Goal: Task Accomplishment & Management: Use online tool/utility

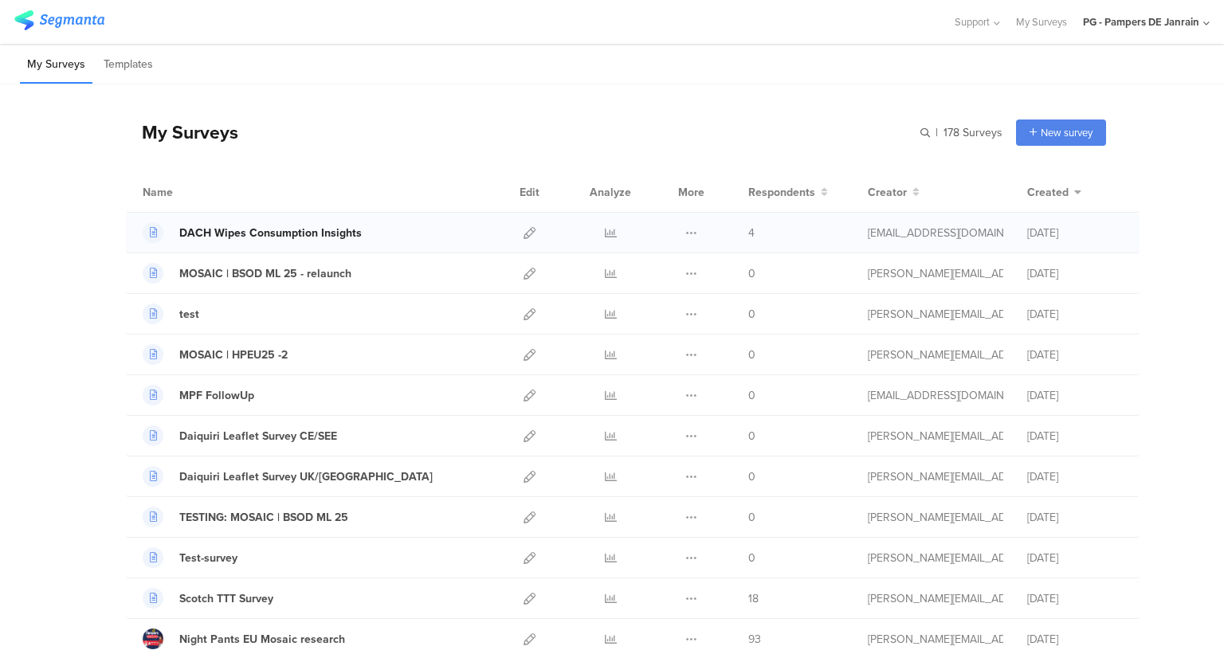
click at [298, 230] on div "DACH Wipes Consumption Insights" at bounding box center [270, 233] width 182 height 17
click at [527, 235] on icon at bounding box center [529, 233] width 12 height 12
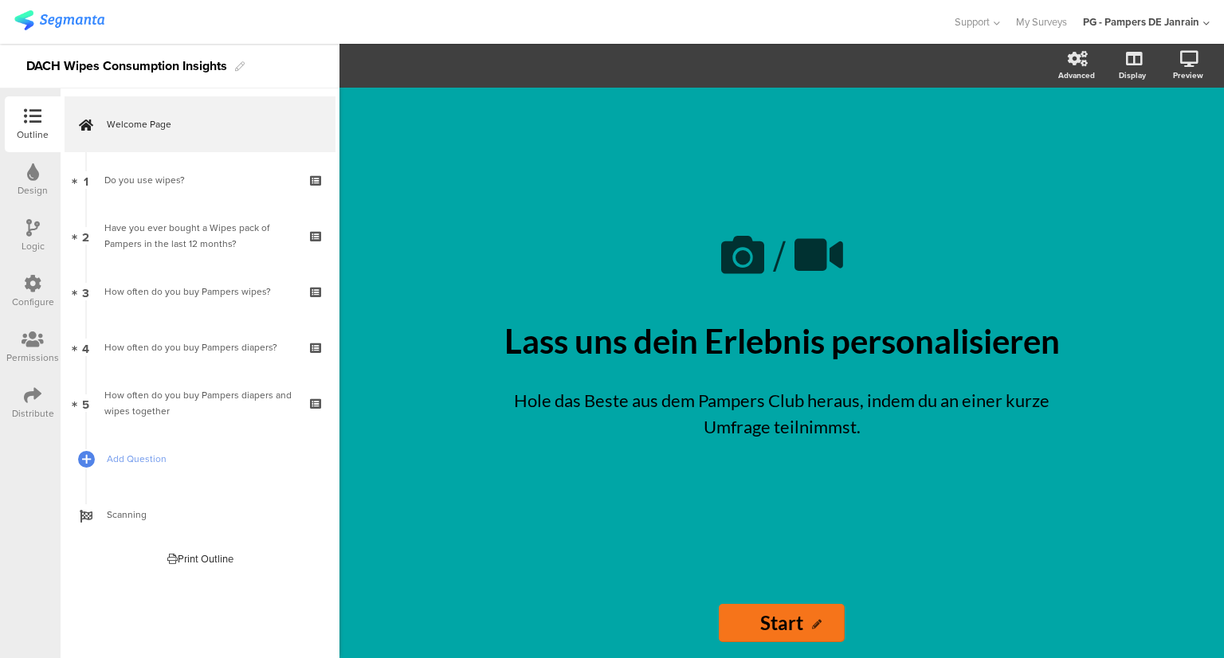
click at [14, 298] on div "Configure" at bounding box center [33, 302] width 42 height 14
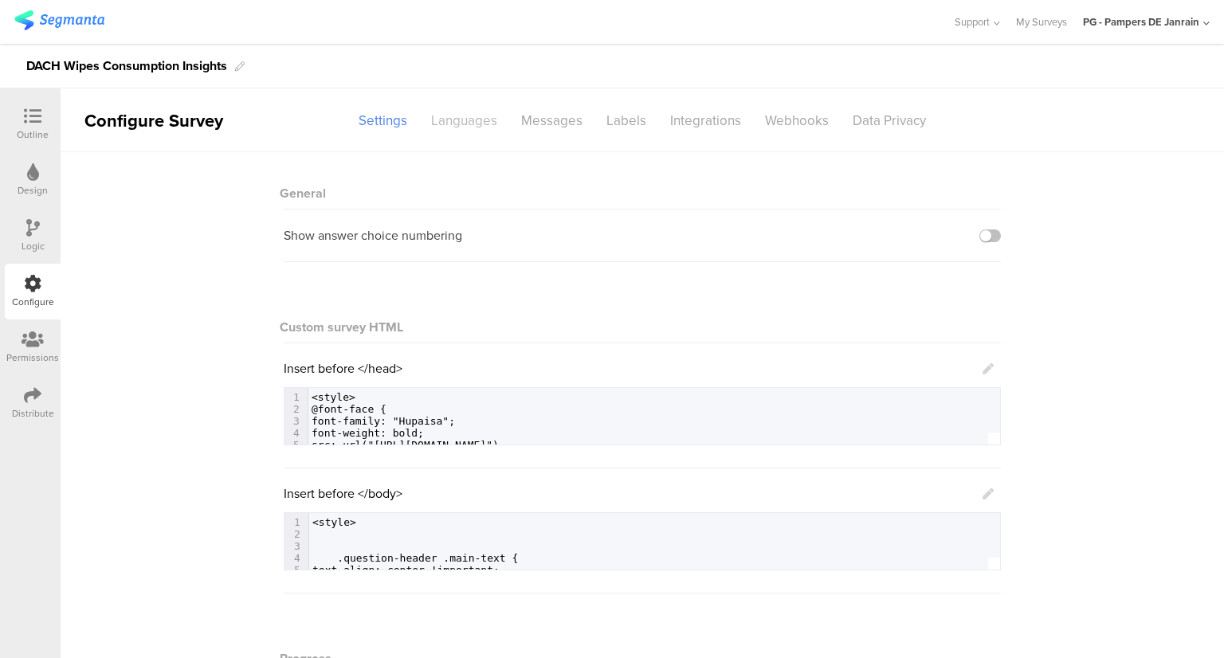
click at [438, 115] on div "Languages" at bounding box center [464, 121] width 90 height 28
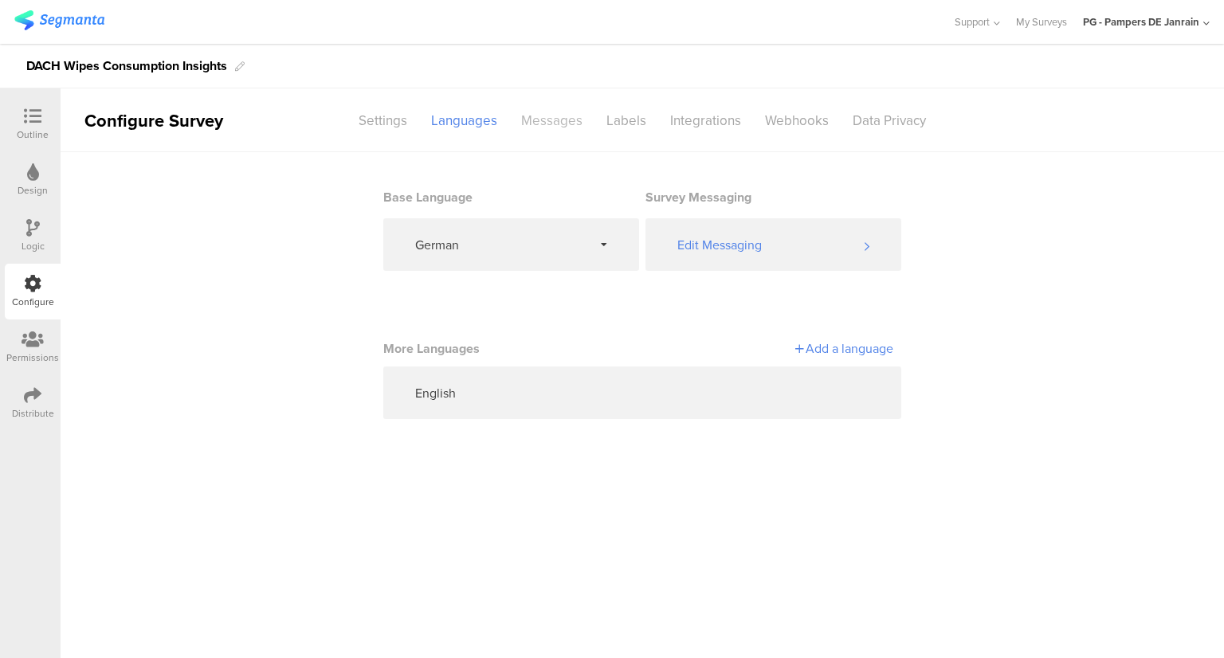
click at [527, 128] on div "Messages" at bounding box center [551, 121] width 85 height 28
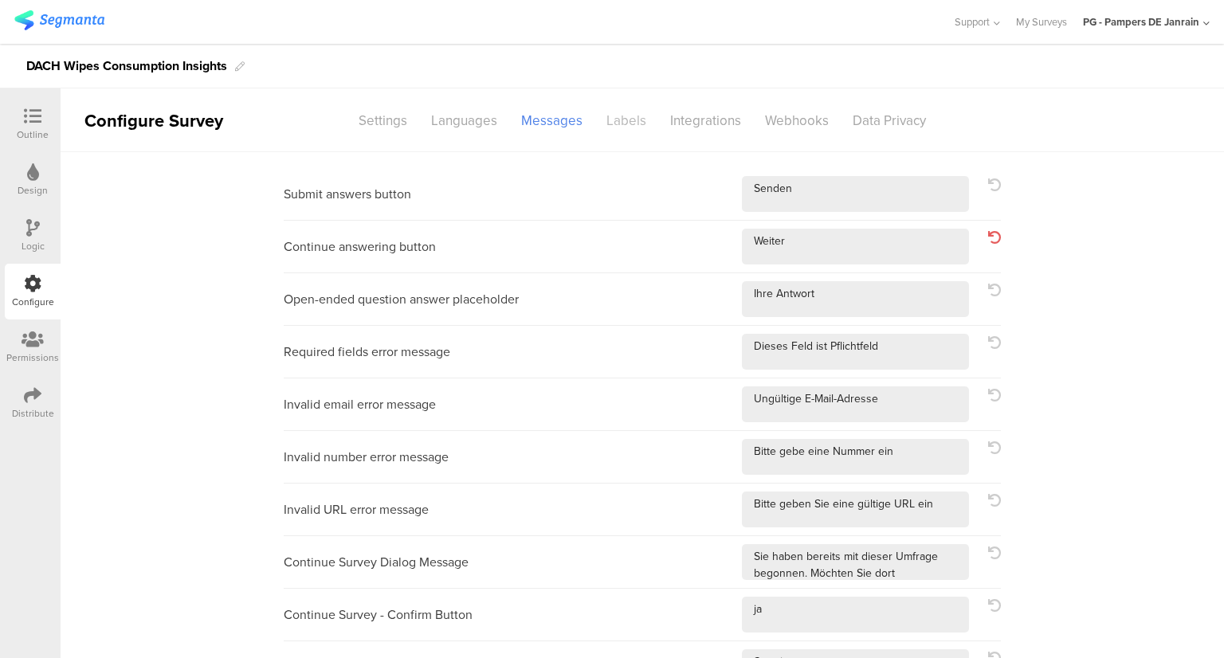
click at [596, 115] on div "Labels" at bounding box center [626, 121] width 64 height 28
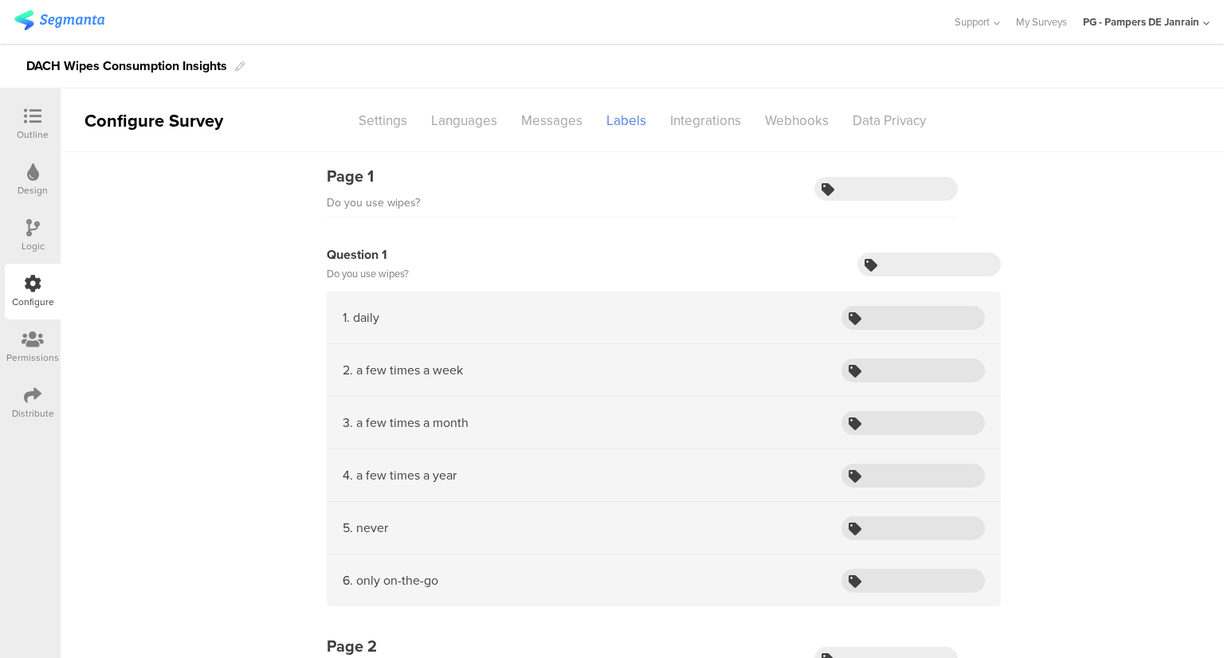
click at [695, 135] on sg-section-page-header "Configure Survey Settings Languages Messages Labels Integrations Webhooks Data …" at bounding box center [642, 120] width 1163 height 64
click at [697, 130] on div "Integrations" at bounding box center [705, 121] width 95 height 28
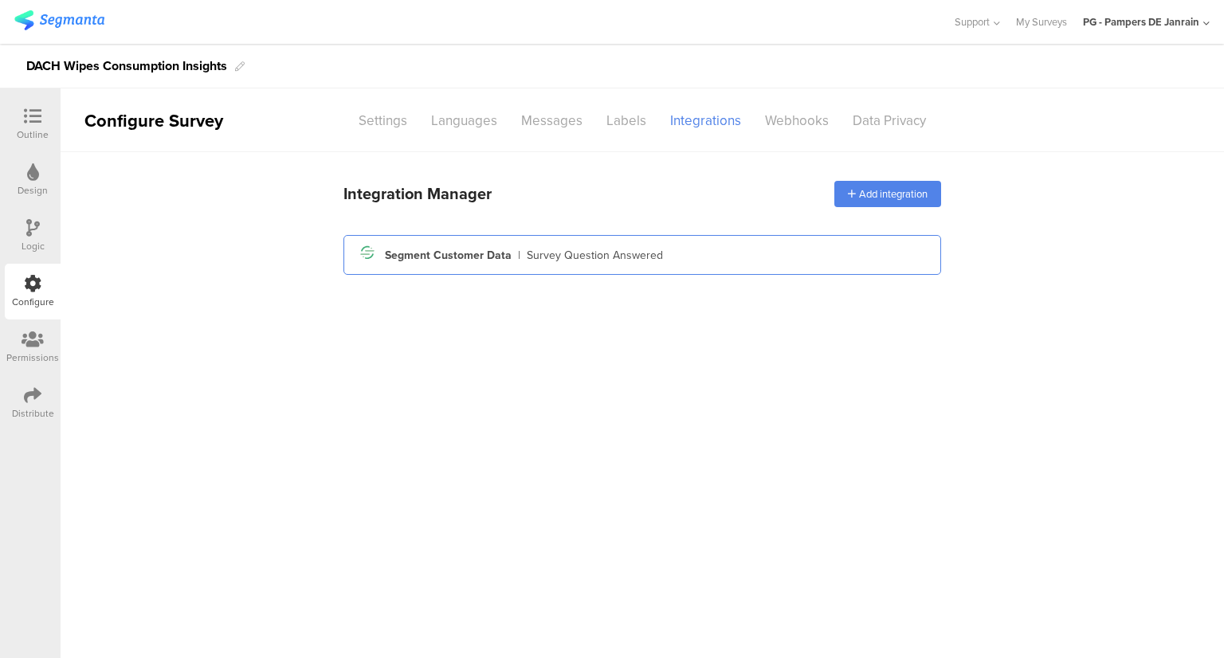
click at [656, 249] on div "Survey Question Answered" at bounding box center [595, 255] width 136 height 17
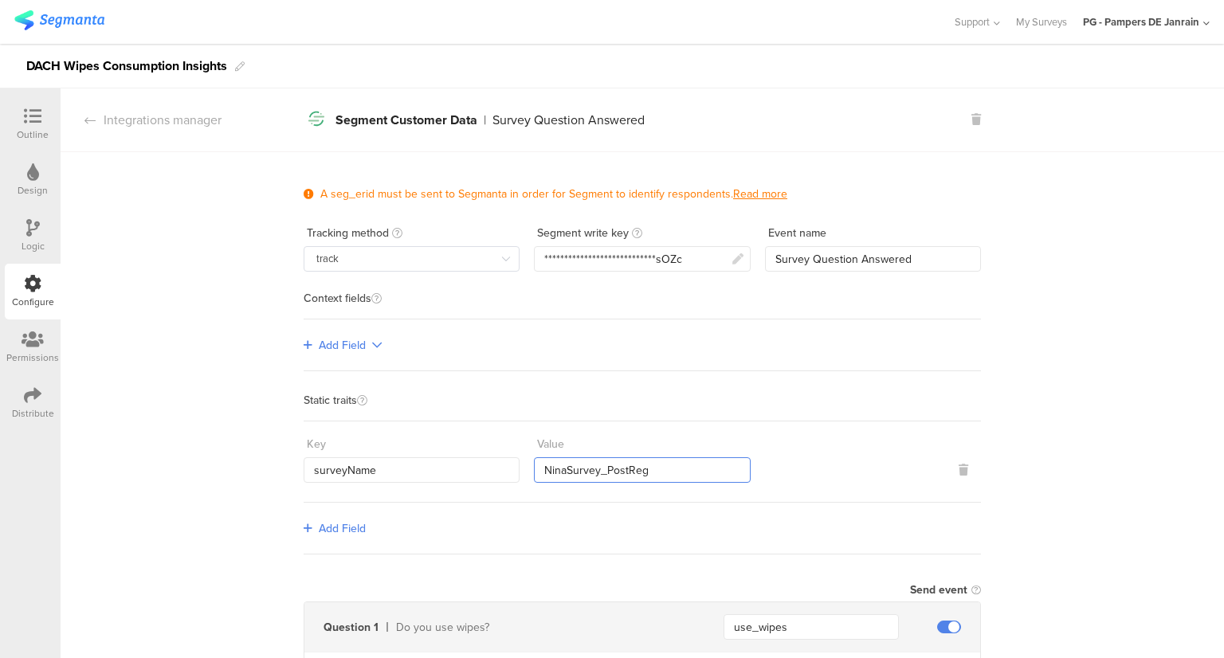
click at [601, 464] on input "NinaSurvey_PostReg" at bounding box center [642, 469] width 216 height 25
click at [571, 469] on input "WipesCons_Survey" at bounding box center [642, 469] width 216 height 25
click at [599, 461] on input "Wipes_Cons_Survey" at bounding box center [642, 469] width 216 height 25
click at [636, 464] on input "Wipes_Cons_Survey" at bounding box center [642, 469] width 216 height 25
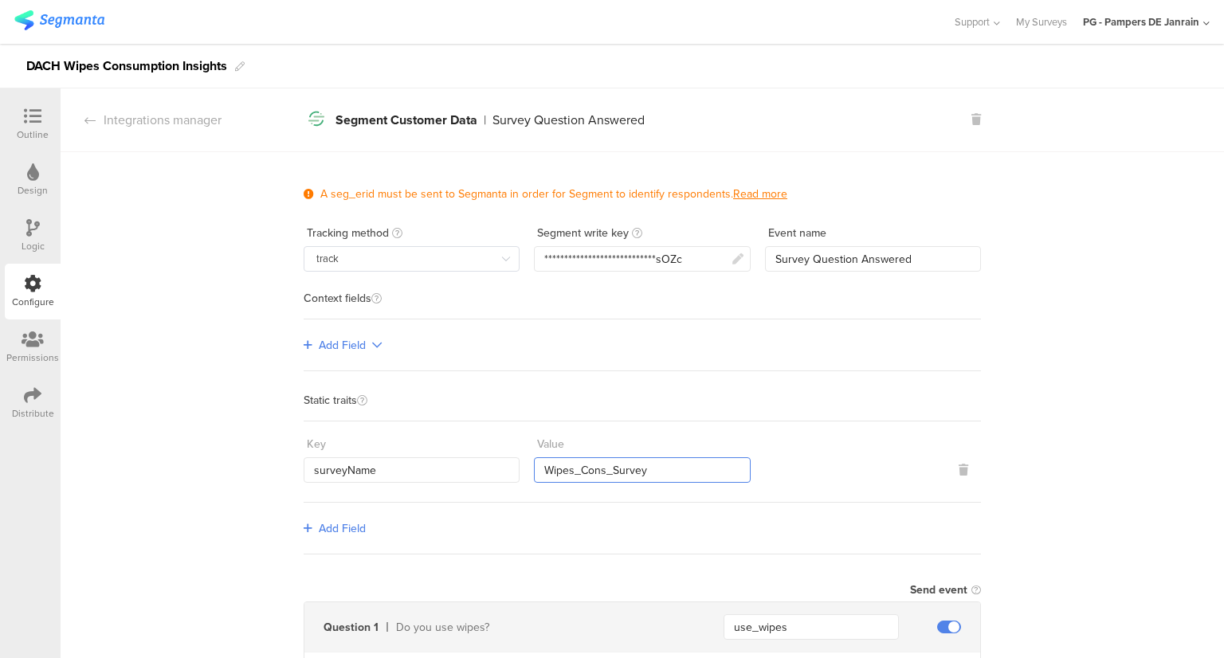
click at [615, 472] on input "Wipes_Cons_Survey" at bounding box center [642, 469] width 216 height 25
type input "Wipes_Cons_Survey"
click at [364, 469] on input "surveyName" at bounding box center [411, 469] width 216 height 25
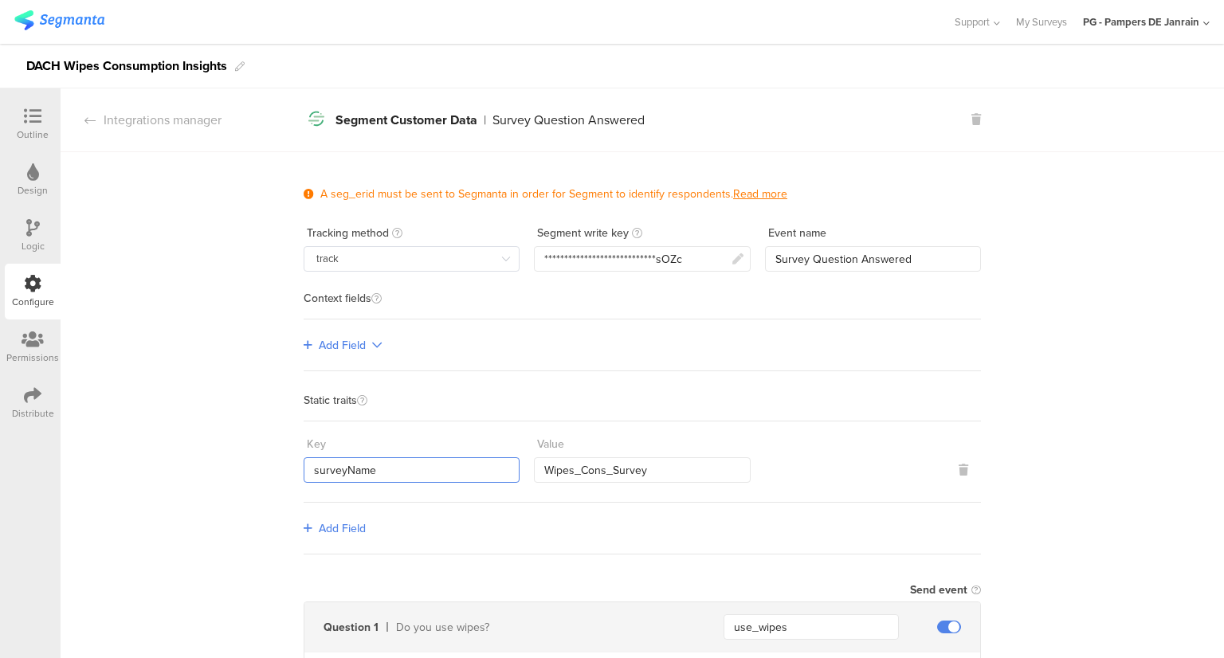
click at [364, 469] on input "surveyName" at bounding box center [411, 469] width 216 height 25
click at [609, 458] on input "Wipes_Cons_Survey" at bounding box center [642, 469] width 216 height 25
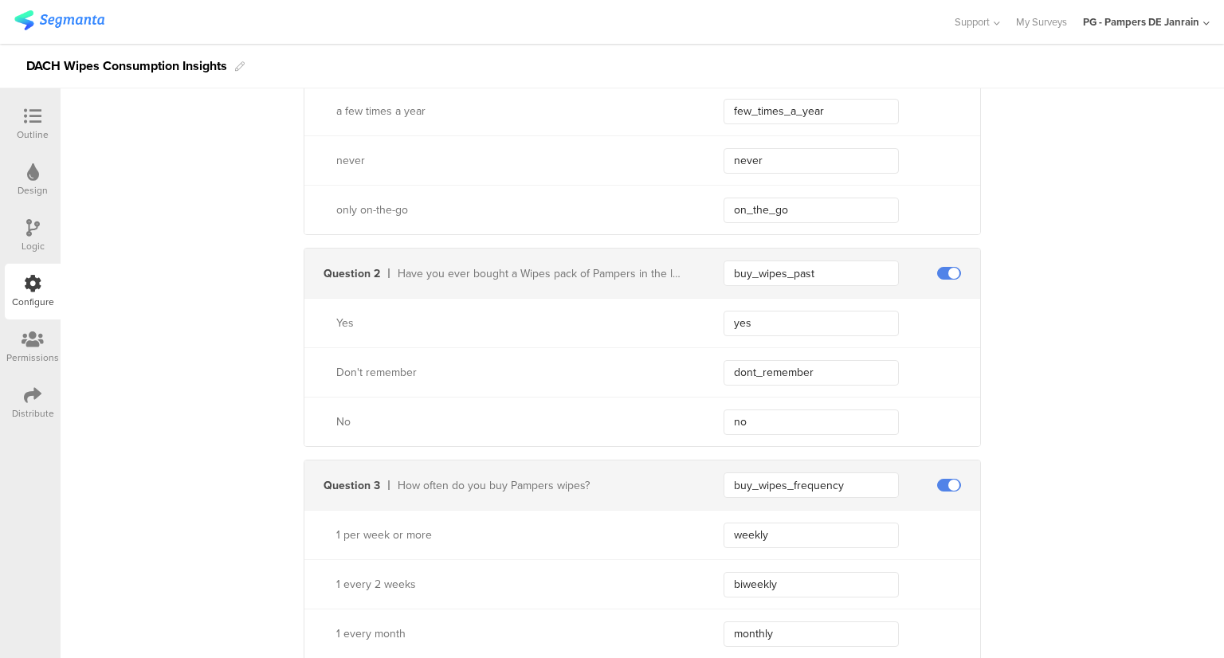
scroll to position [717, 0]
click at [35, 125] on icon at bounding box center [33, 117] width 18 height 18
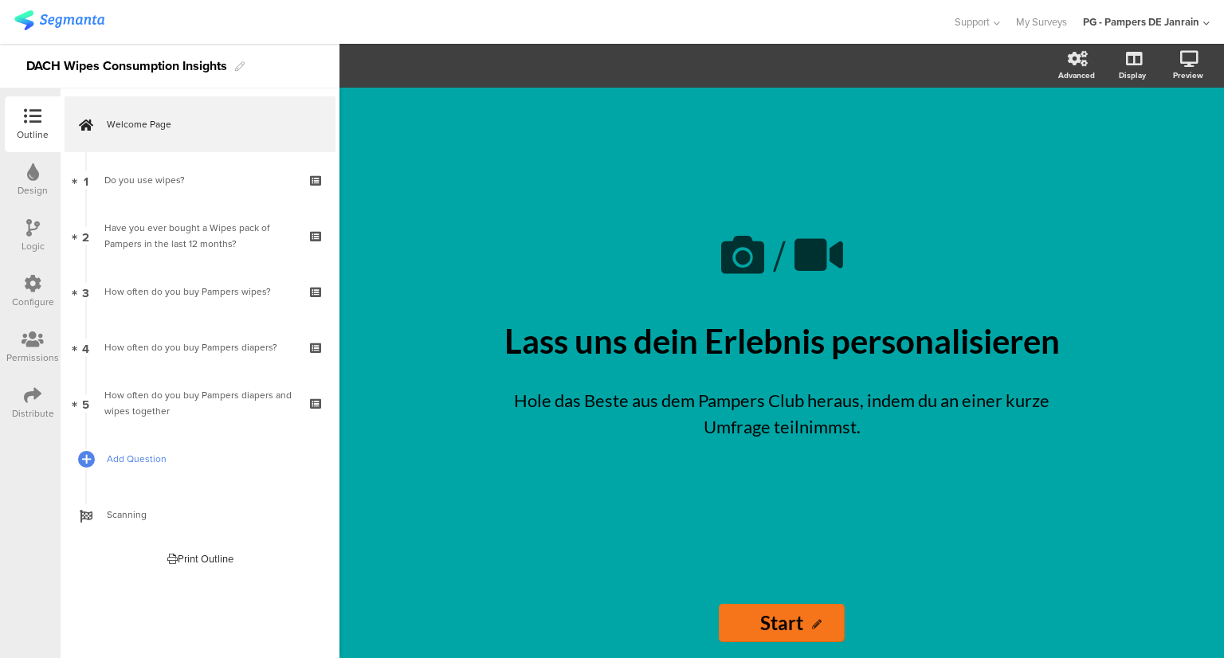
click at [142, 464] on span "Add Question" at bounding box center [209, 459] width 204 height 16
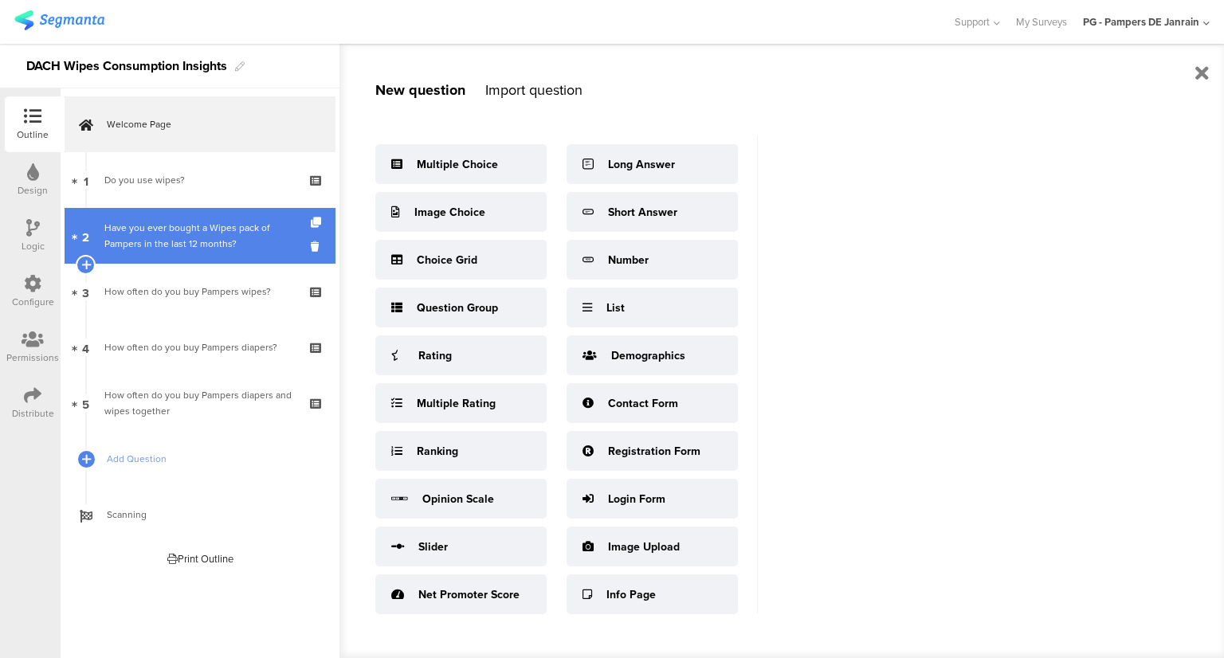
click at [176, 223] on div "Have you ever bought a Wipes pack of Pampers in the last 12 months?" at bounding box center [199, 236] width 190 height 32
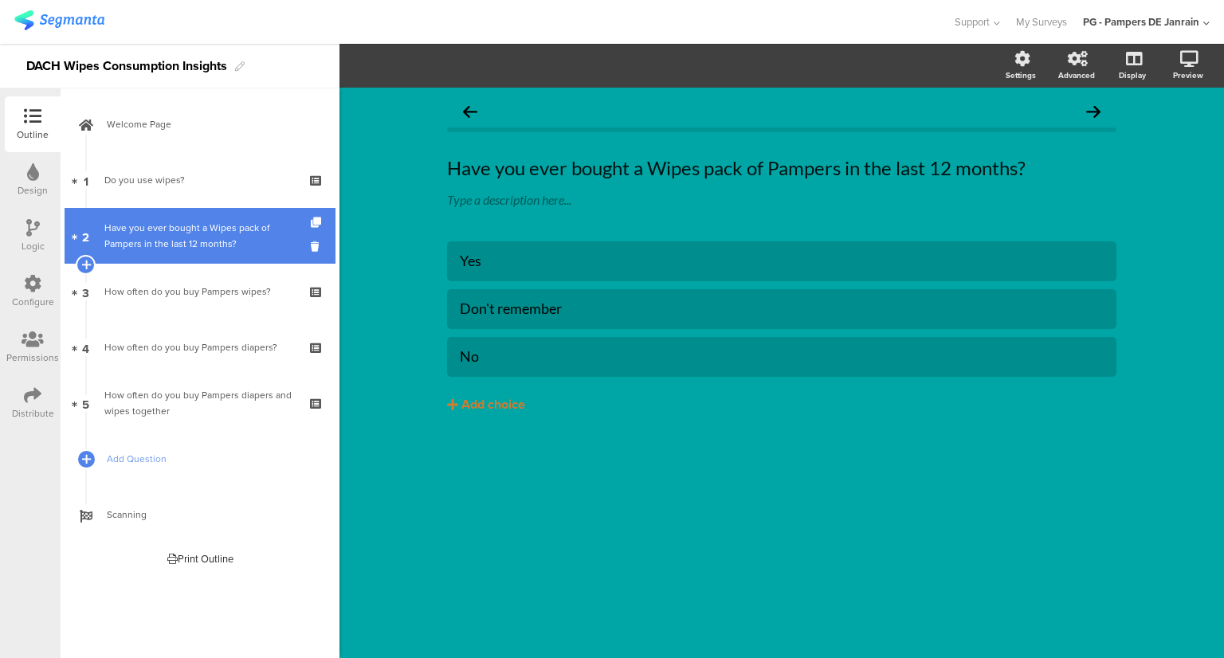
click at [315, 229] on div at bounding box center [318, 236] width 14 height 56
click at [315, 225] on icon at bounding box center [318, 222] width 14 height 10
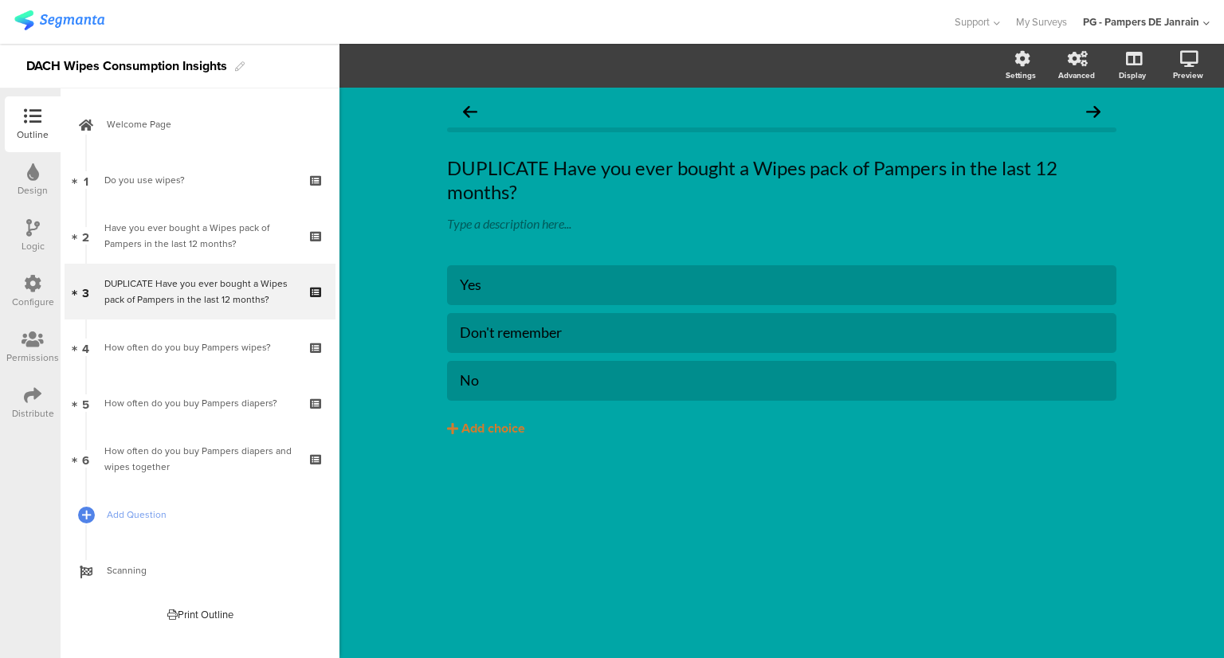
drag, startPoint x: 1130, startPoint y: 542, endPoint x: 920, endPoint y: 581, distance: 213.3
click at [1130, 542] on div "DUPLICATE Have you ever bought a Wipes pack of Pampers in the last 12 months? D…" at bounding box center [781, 373] width 884 height 570
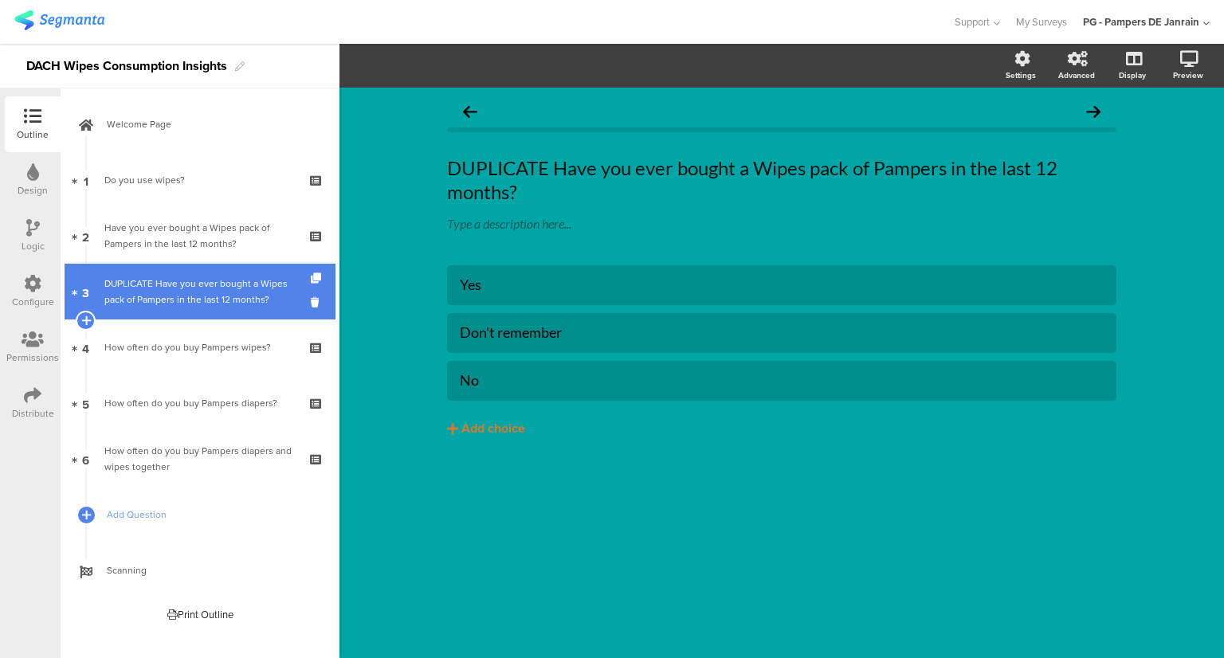
click at [216, 310] on link "3 DUPLICATE Have you ever bought a Wipes pack of Pampers in the last 12 months?" at bounding box center [200, 292] width 271 height 56
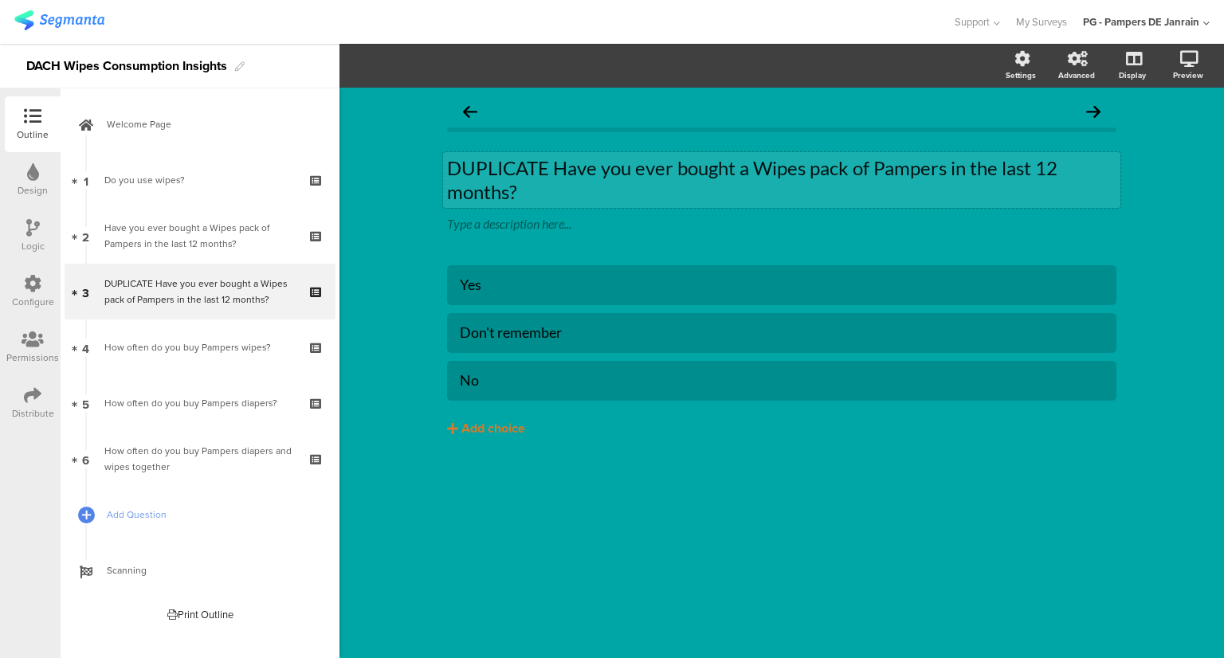
click at [503, 192] on p "DUPLICATE Have you ever bought a Wipes pack of Pampers in the last 12 months?" at bounding box center [781, 180] width 669 height 48
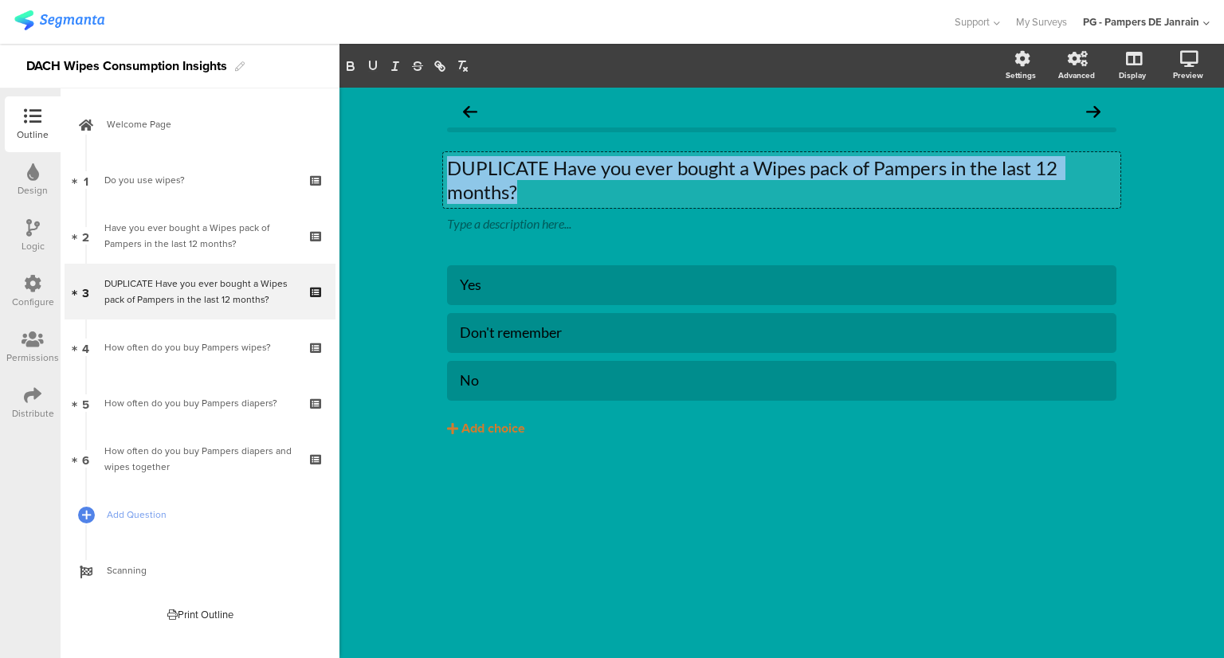
click at [503, 192] on p "DUPLICATE Have you ever bought a Wipes pack of Pampers in the last 12 months?" at bounding box center [781, 180] width 669 height 48
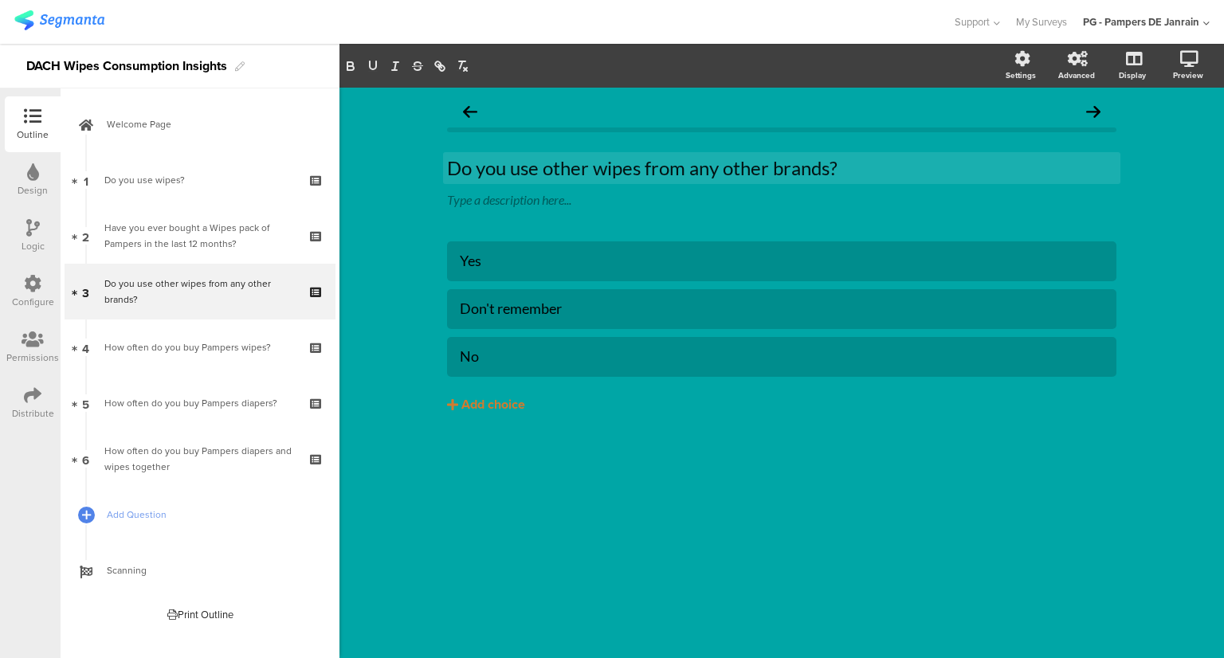
click at [34, 278] on icon at bounding box center [33, 284] width 18 height 18
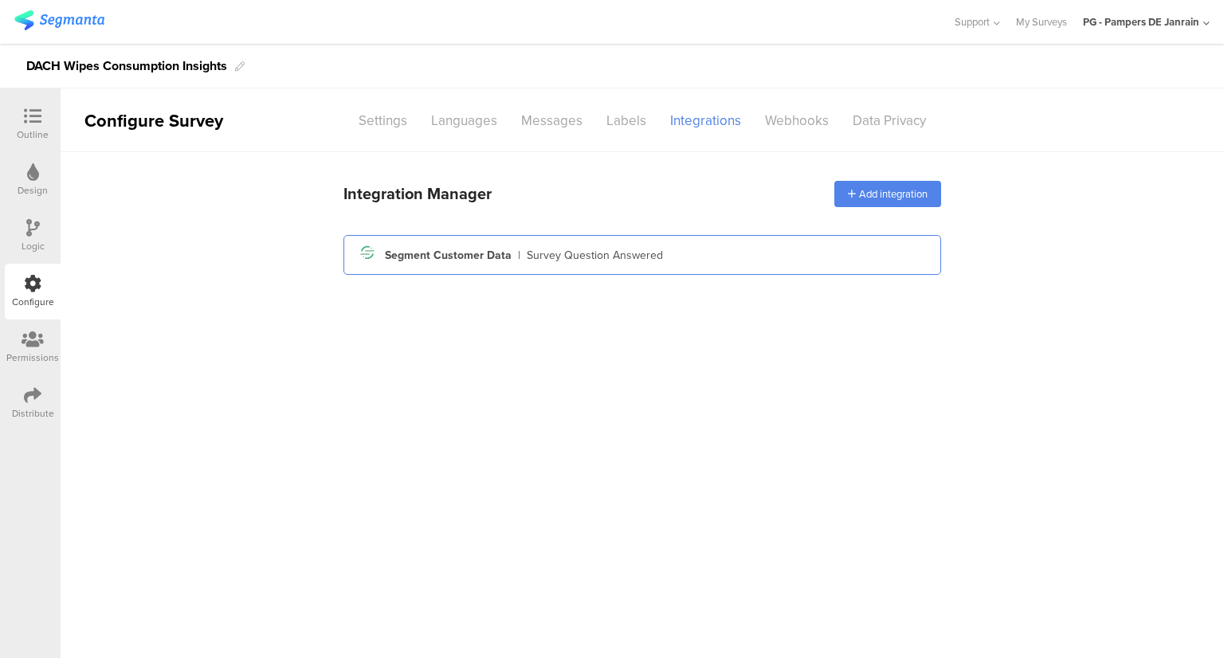
click at [418, 268] on div "Segment icon Created with Sketch. Segment Customer Data | Survey Question Answe…" at bounding box center [641, 255] width 597 height 40
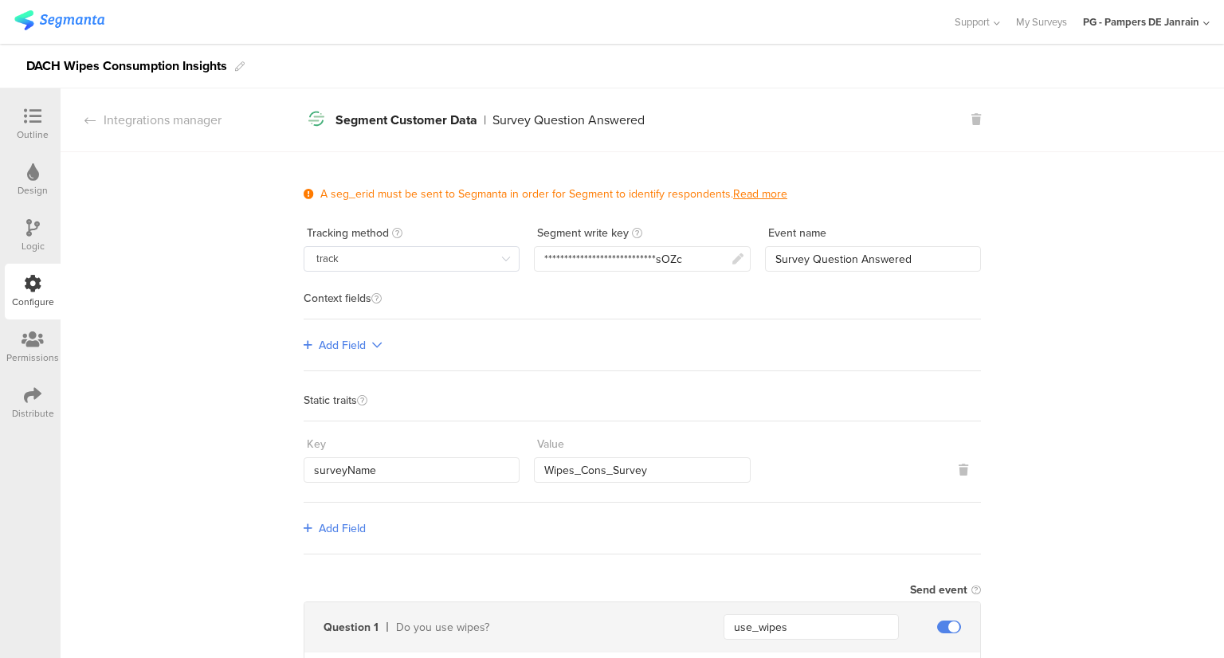
click at [38, 131] on div "Outline" at bounding box center [33, 134] width 32 height 14
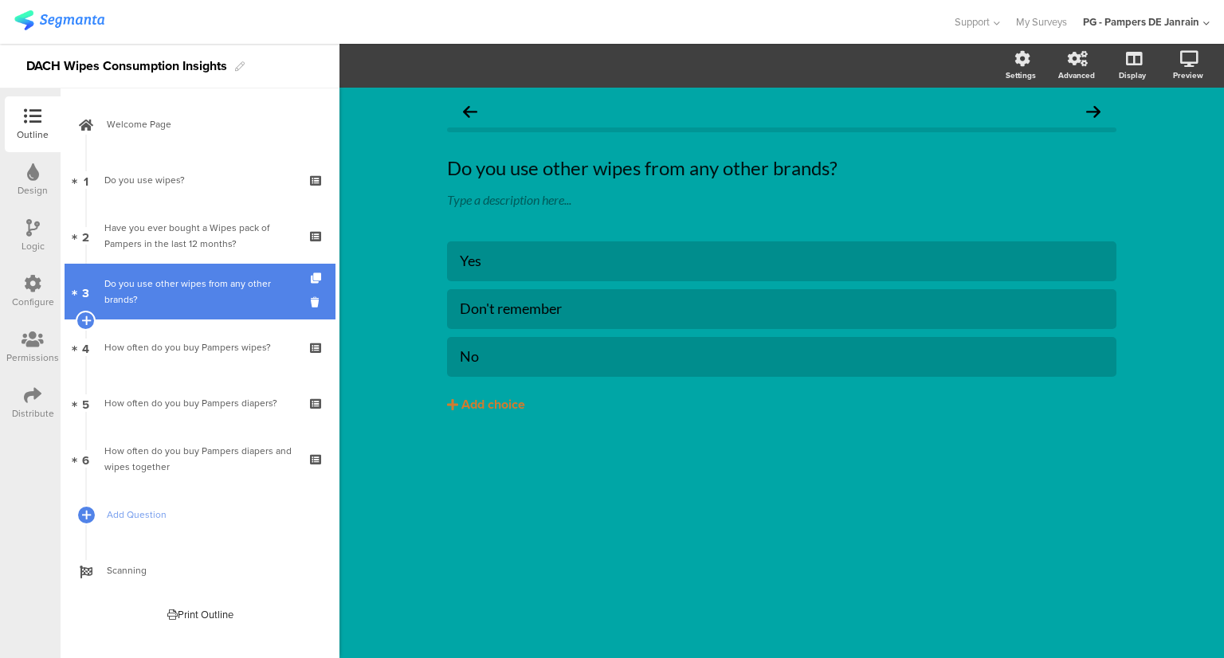
click at [155, 272] on link "3 Do you use other wipes from any other brands?" at bounding box center [200, 292] width 271 height 56
click at [185, 300] on div "Do you use other wipes from any other brands?" at bounding box center [199, 292] width 190 height 32
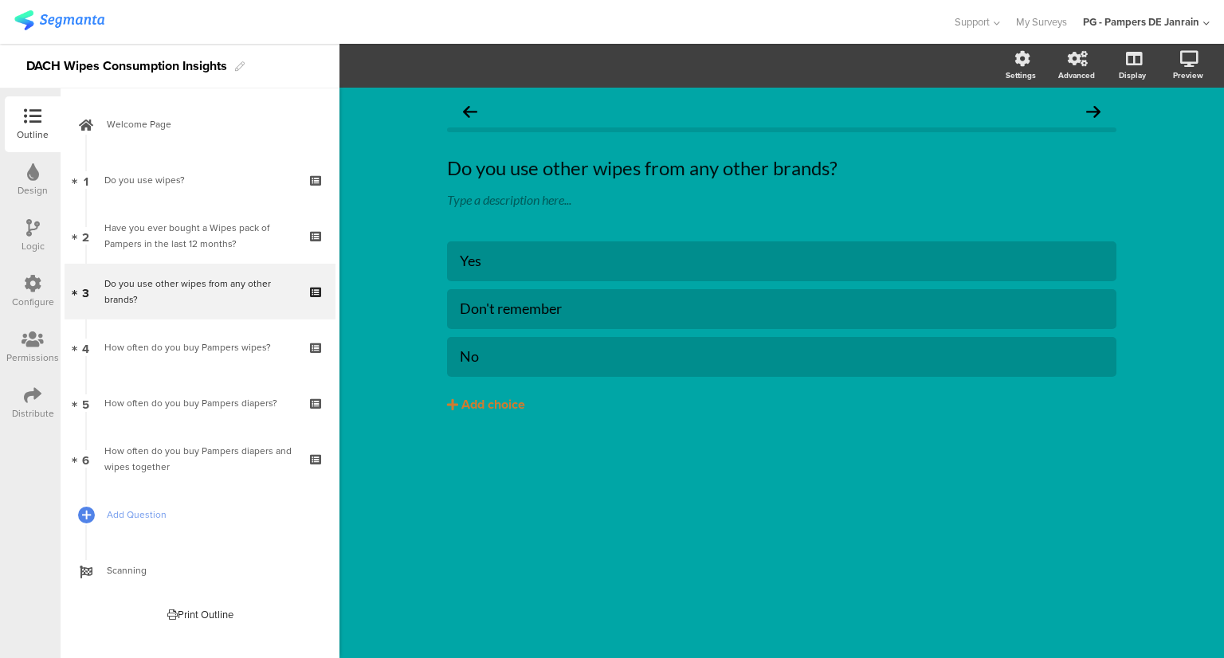
click at [35, 236] on icon at bounding box center [33, 228] width 14 height 18
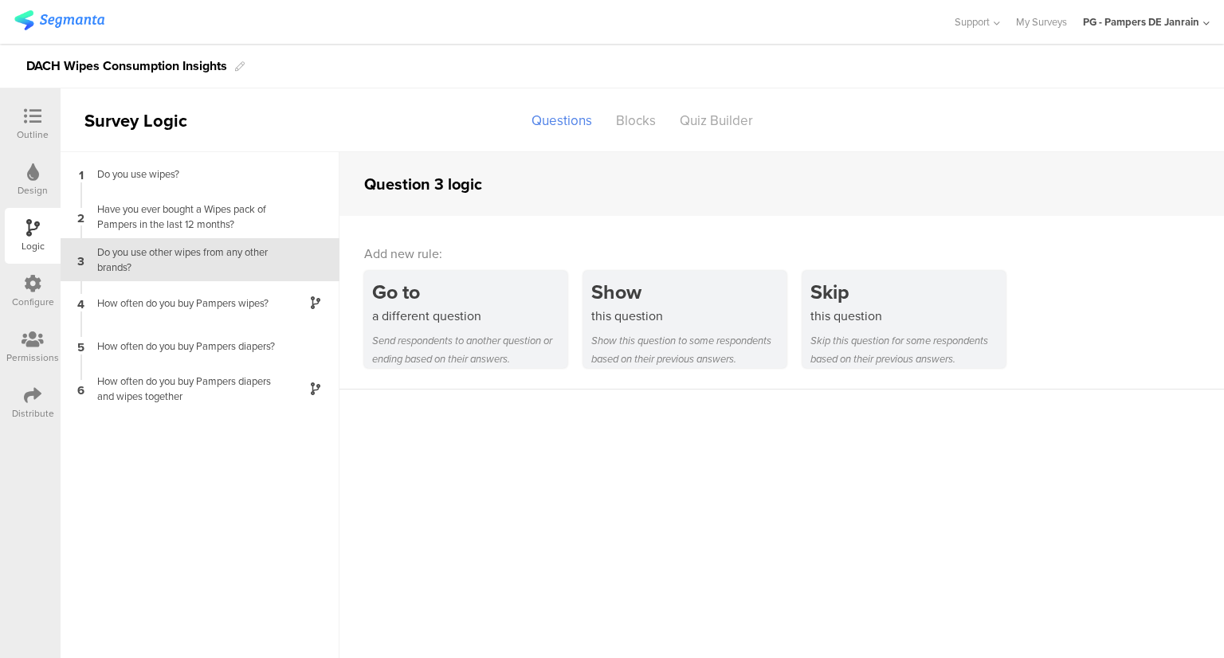
click at [48, 292] on div "Configure" at bounding box center [33, 292] width 56 height 56
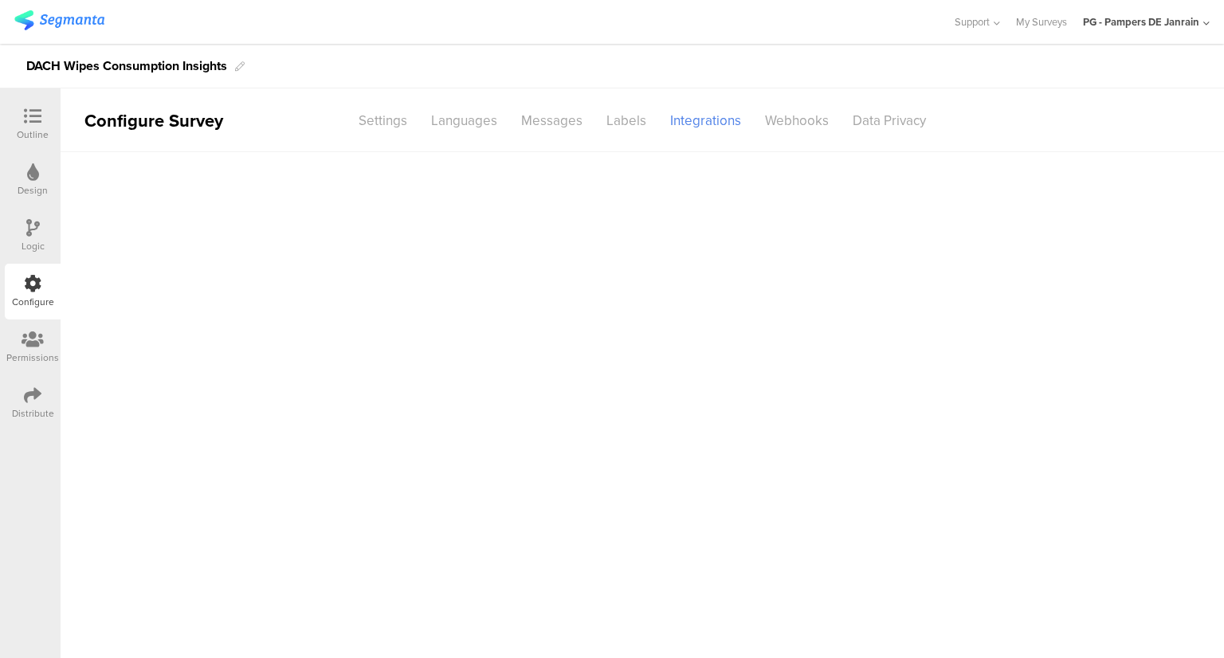
click at [40, 250] on div "Logic" at bounding box center [33, 246] width 23 height 14
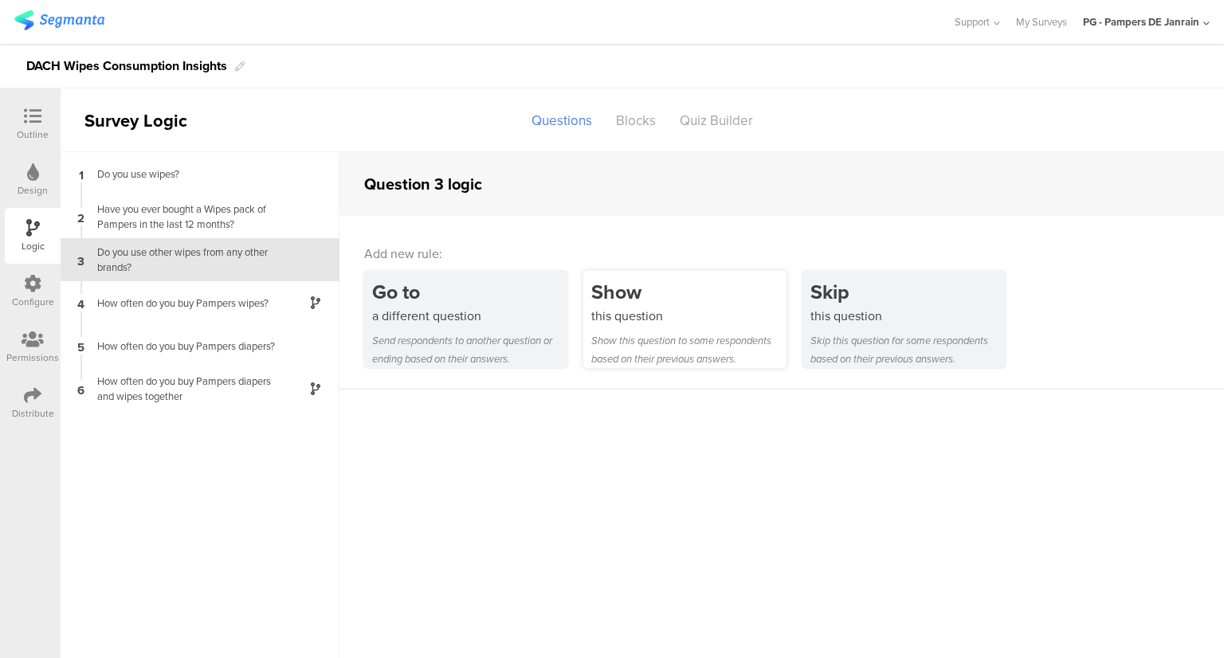
click at [734, 363] on div "Show this question to some respondents based on their previous answers." at bounding box center [688, 349] width 195 height 37
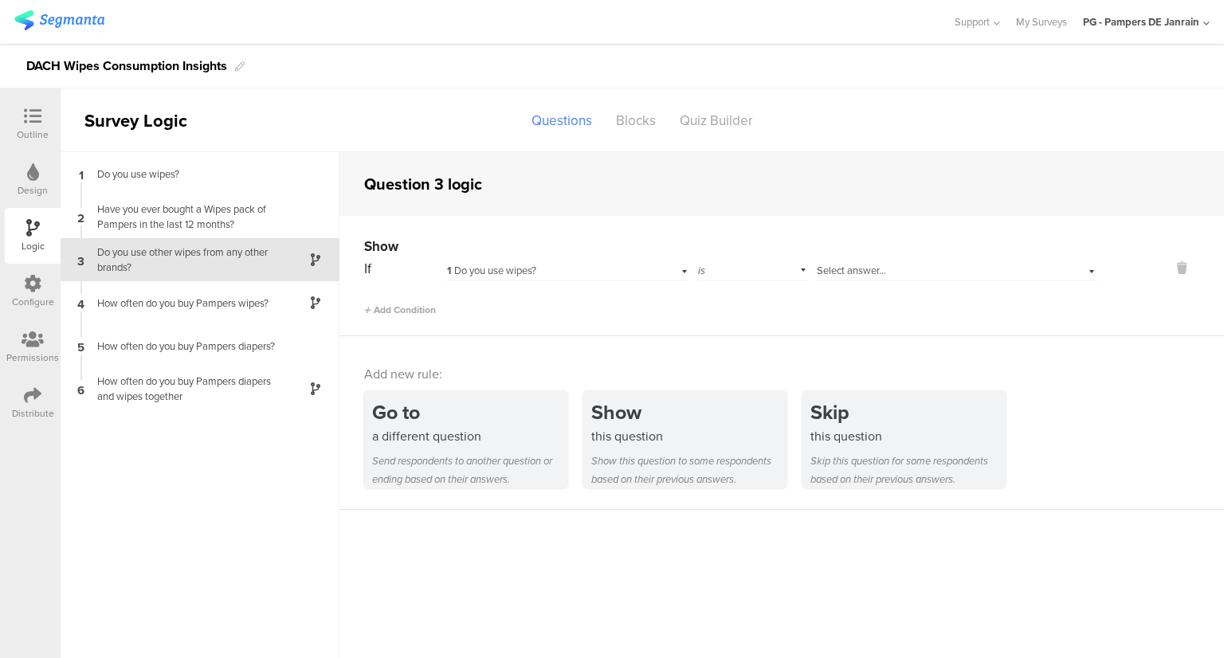
click at [608, 265] on div "1 Do you use wipes?" at bounding box center [546, 271] width 198 height 14
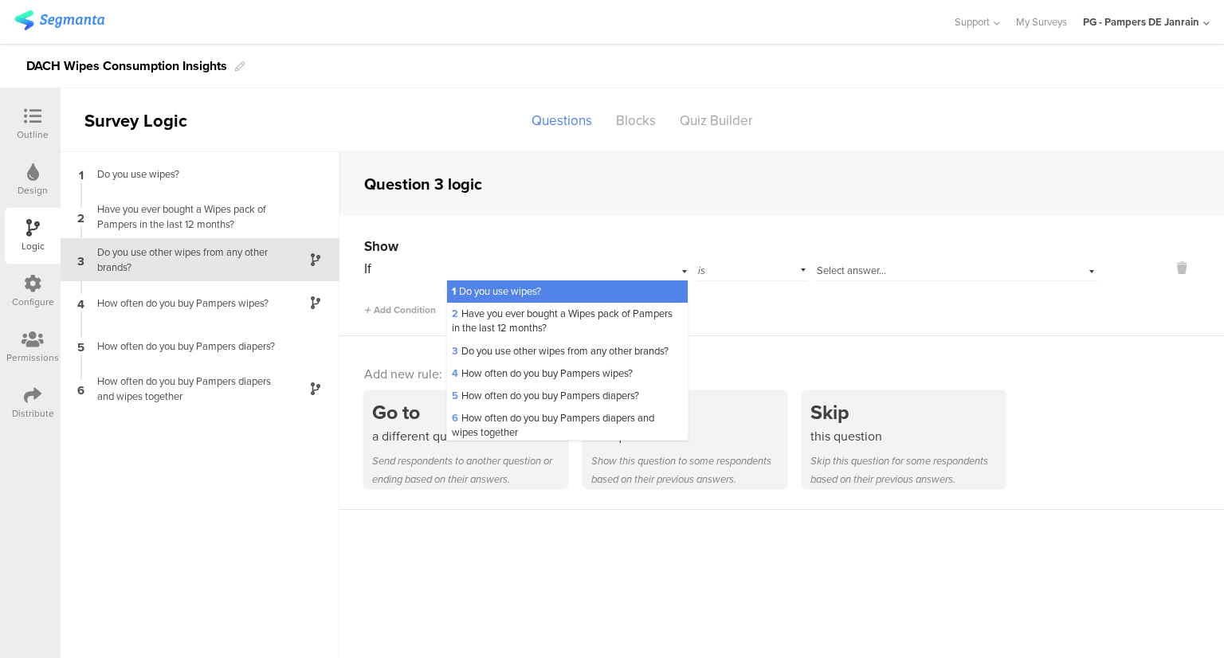
click at [613, 324] on div "2 Have you ever bought a Wipes pack of Pampers in the last 12 months?" at bounding box center [567, 321] width 241 height 37
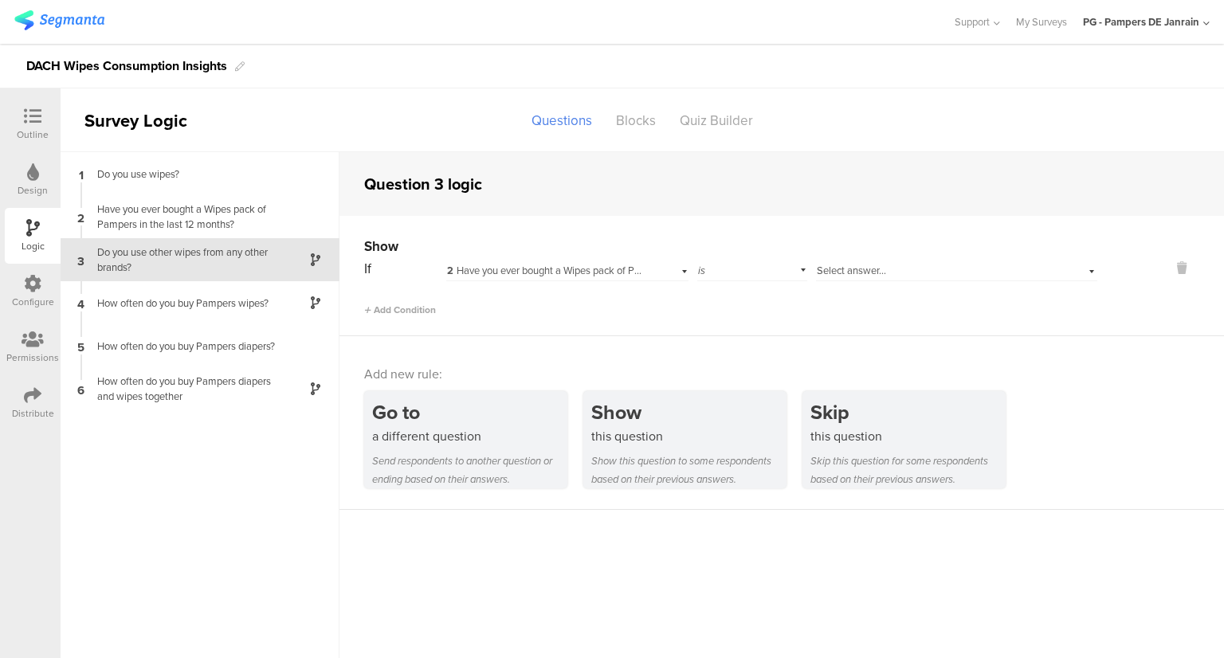
click at [883, 275] on span "Select answer..." at bounding box center [850, 270] width 69 height 15
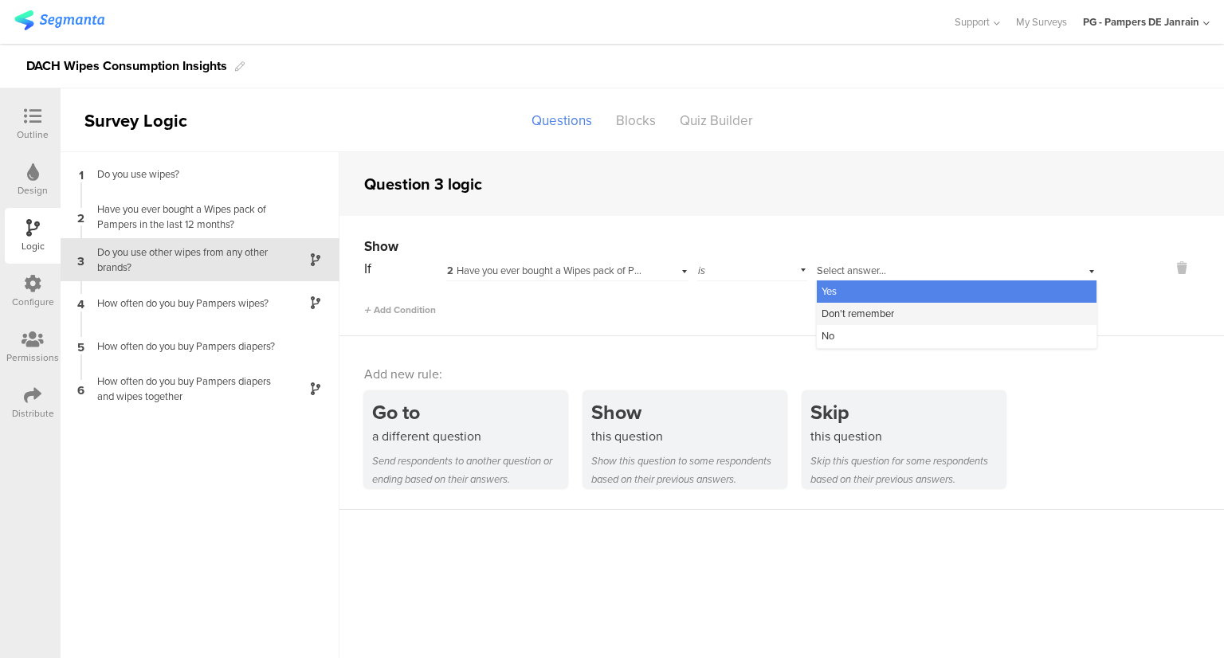
click at [878, 316] on span "Don't remember" at bounding box center [857, 313] width 72 height 15
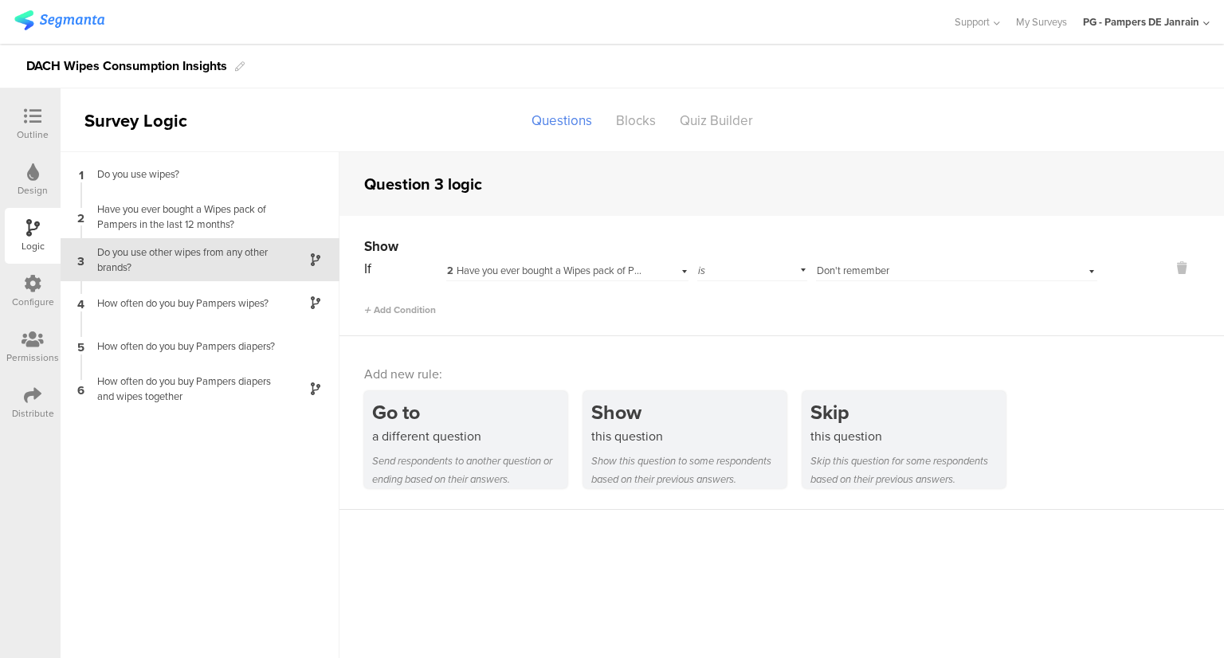
click at [717, 267] on div "is" at bounding box center [752, 268] width 110 height 25
click at [873, 303] on div "Add Condition" at bounding box center [730, 303] width 733 height 28
click at [891, 281] on div "If 2 Have you ever bought a Wipes pack of Pampers in the last 12 months? is Sel…" at bounding box center [730, 286] width 733 height 61
click at [405, 319] on div "Show If 2 Have you ever bought a Wipes pack of Pampers in the last 12 months? i…" at bounding box center [781, 276] width 884 height 120
click at [406, 312] on span "Add Condition" at bounding box center [400, 310] width 72 height 14
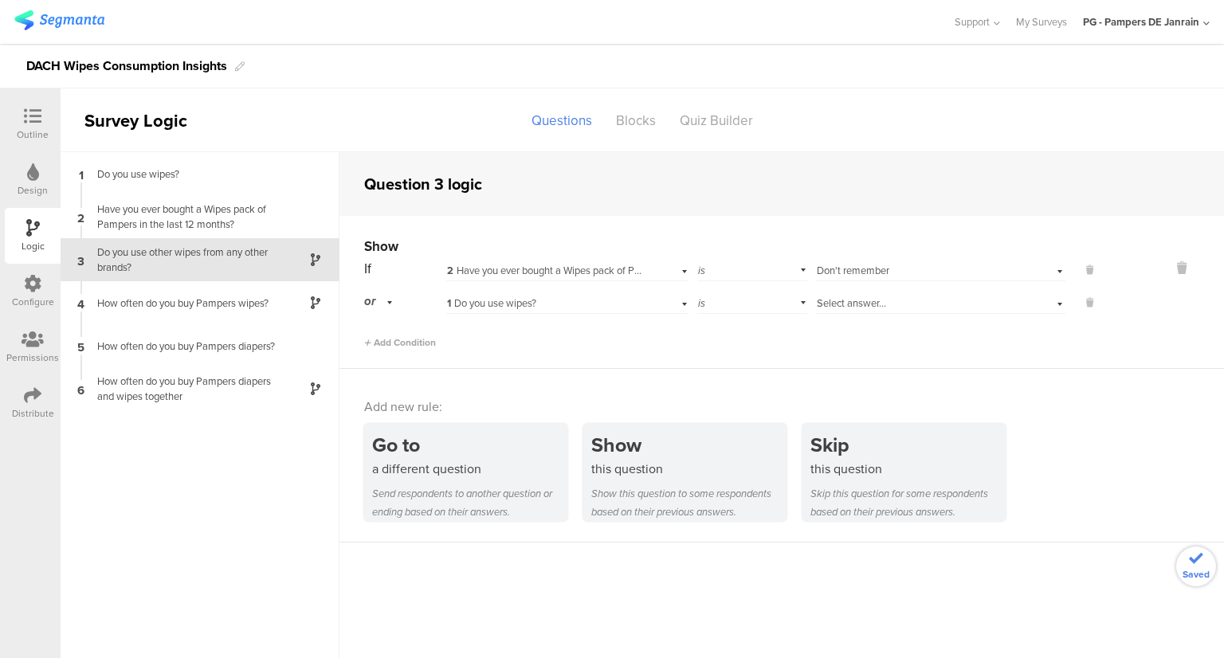
click at [541, 306] on div "1 Do you use wipes?" at bounding box center [546, 303] width 198 height 14
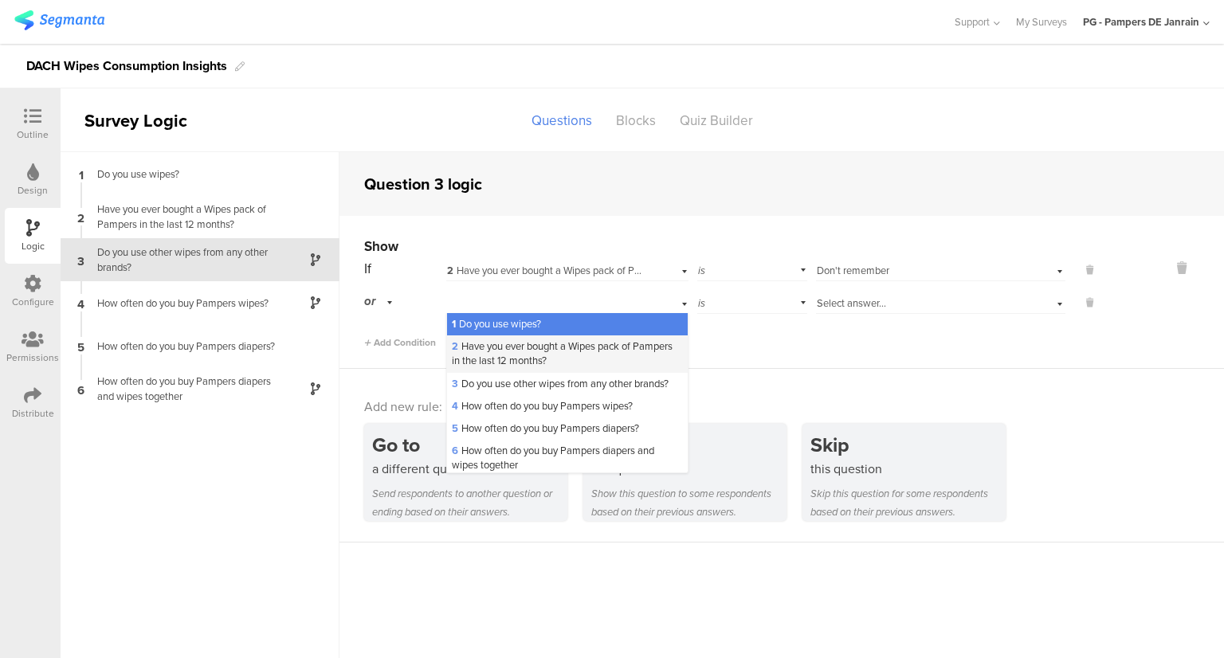
click at [548, 353] on span "2 Have you ever bought a Wipes pack of Pampers in the last 12 months?" at bounding box center [562, 353] width 221 height 29
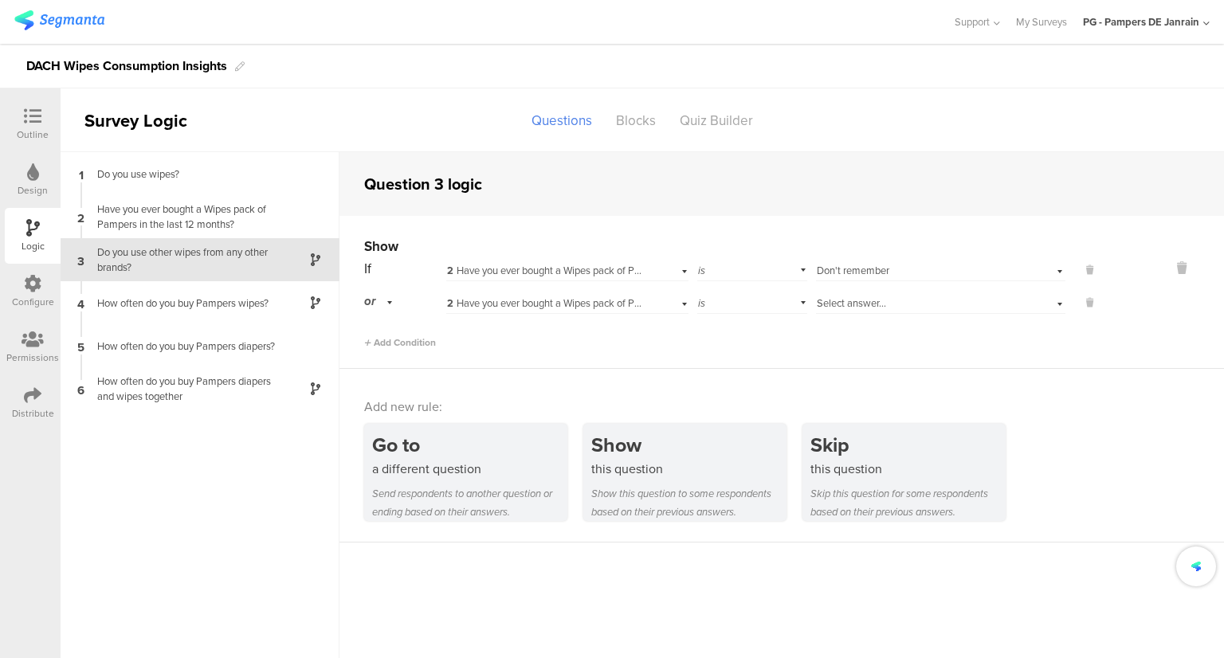
click at [849, 310] on div "Select answer..." at bounding box center [940, 301] width 249 height 25
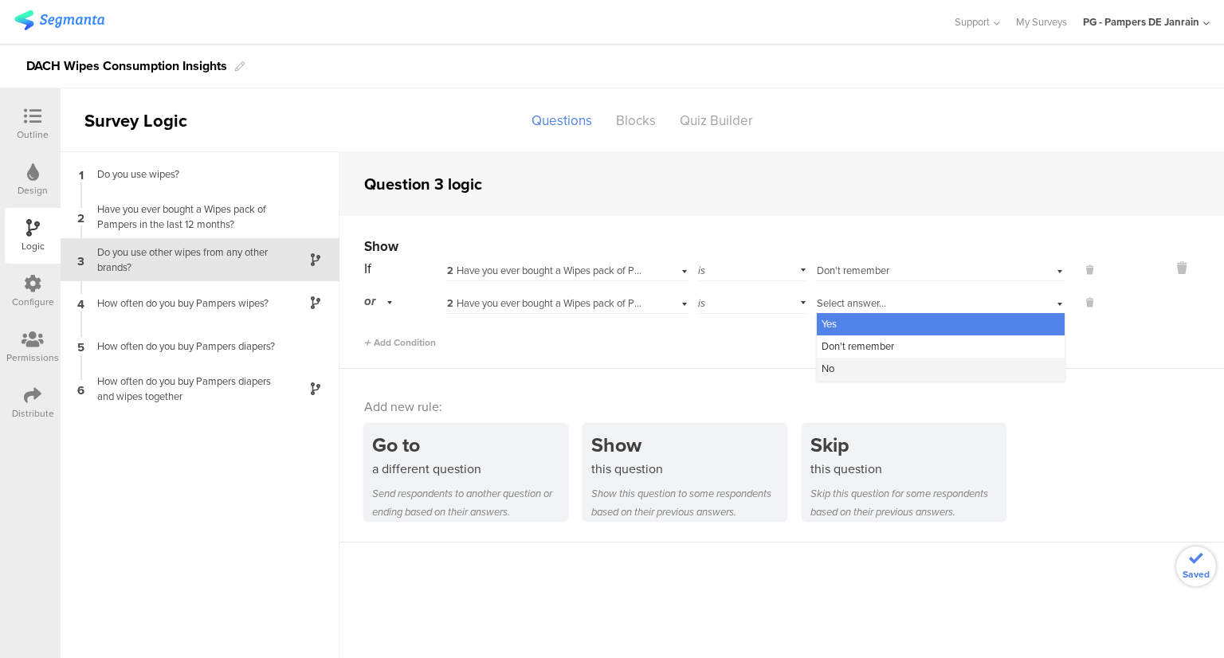
click at [851, 366] on div "No" at bounding box center [940, 369] width 248 height 22
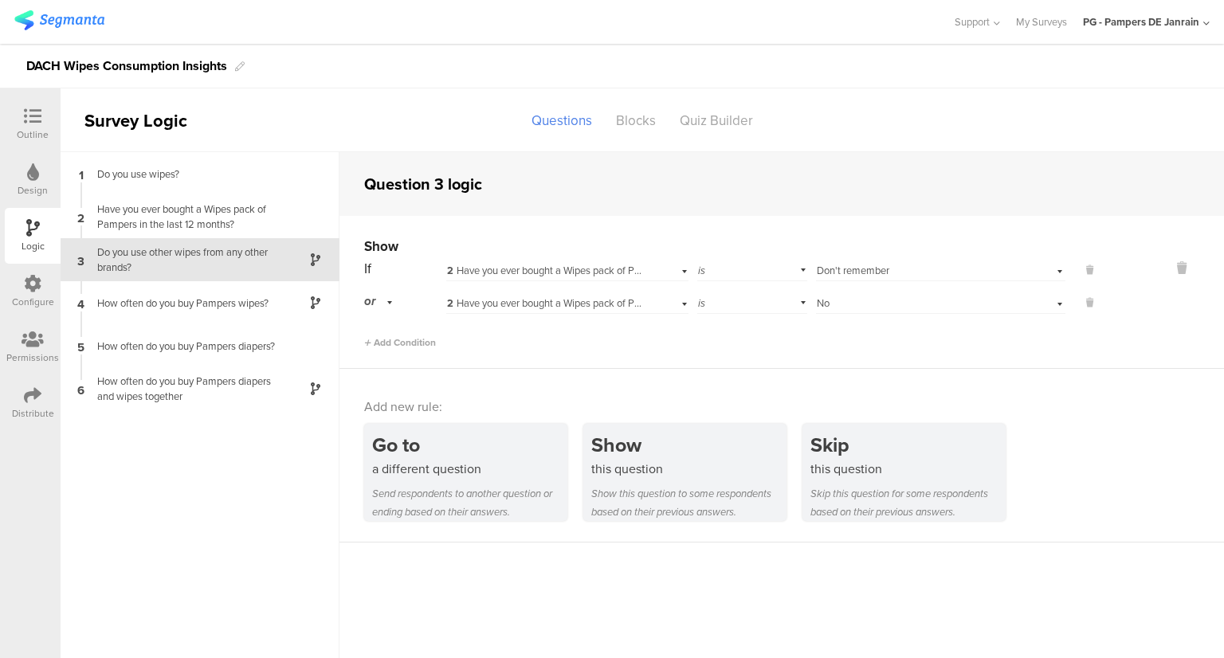
click at [957, 378] on div "Add new rule: Go to a different question Send respondents to another question o…" at bounding box center [781, 456] width 884 height 174
click at [217, 555] on div "1 Do you use wipes? 2 Have you ever bought a Wipes pack of Pampers in the last …" at bounding box center [200, 405] width 279 height 506
click at [178, 217] on div "Have you ever bought a Wipes pack of Pampers in the last 12 months?" at bounding box center [187, 217] width 199 height 30
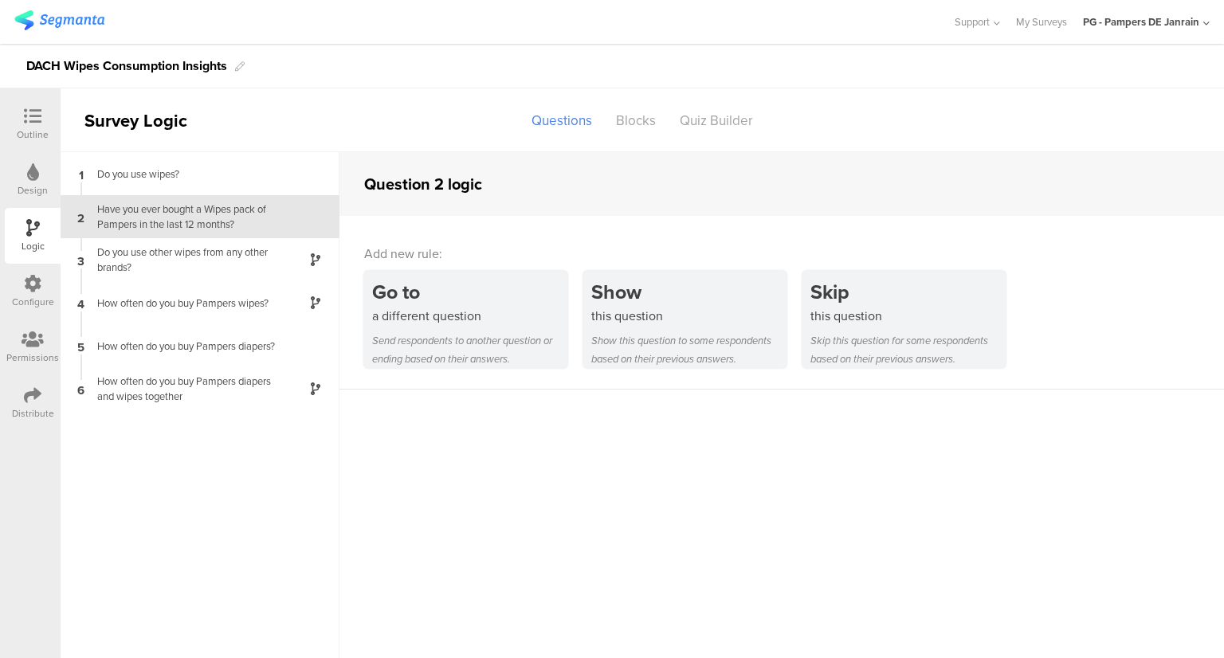
click at [17, 131] on div "Outline" at bounding box center [33, 134] width 32 height 14
